Goal: Find specific page/section: Find specific page/section

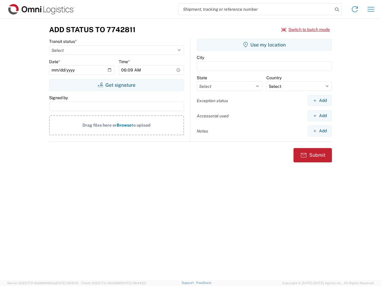
click at [256, 9] on input "search" at bounding box center [256, 9] width 154 height 11
click at [337, 10] on icon at bounding box center [337, 9] width 8 height 8
click at [355, 9] on icon at bounding box center [355, 9] width 10 height 10
click at [371, 9] on icon "button" at bounding box center [371, 9] width 7 height 4
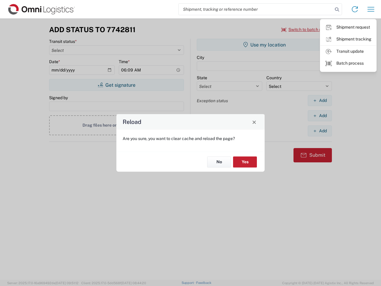
click at [306, 29] on div "Reload Are you sure, you want to clear cache and reload the page? No Yes" at bounding box center [190, 143] width 381 height 286
click at [116, 85] on div "Reload Are you sure, you want to clear cache and reload the page? No Yes" at bounding box center [190, 143] width 381 height 286
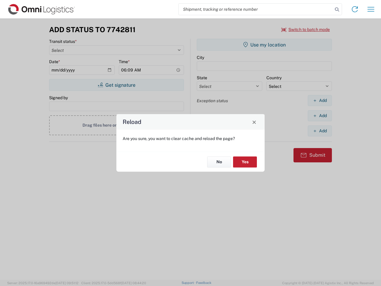
click at [264, 45] on div "Reload Are you sure, you want to clear cache and reload the page? No Yes" at bounding box center [190, 143] width 381 height 286
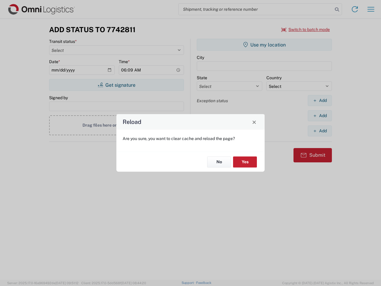
click at [320, 100] on div "Reload Are you sure, you want to clear cache and reload the page? No Yes" at bounding box center [190, 143] width 381 height 286
click at [320, 115] on div "Reload Are you sure, you want to clear cache and reload the page? No Yes" at bounding box center [190, 143] width 381 height 286
click at [320, 131] on div "Reload Are you sure, you want to clear cache and reload the page? No Yes" at bounding box center [190, 143] width 381 height 286
